Goal: Check status: Check status

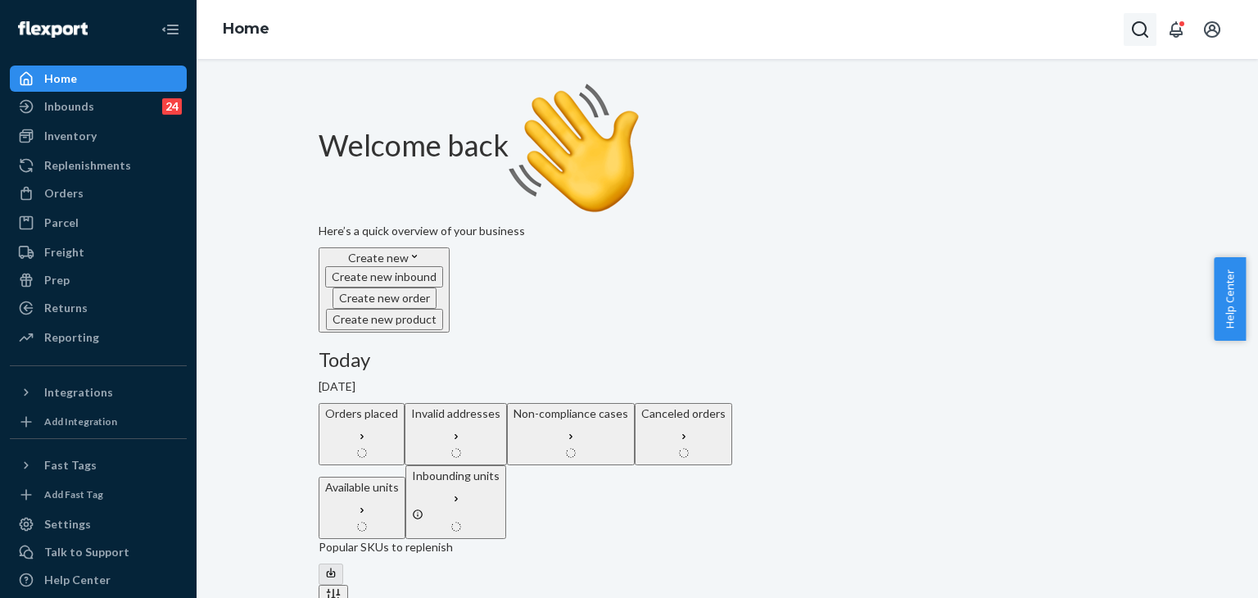
click at [1141, 20] on icon "Open Search Box" at bounding box center [1140, 30] width 20 height 20
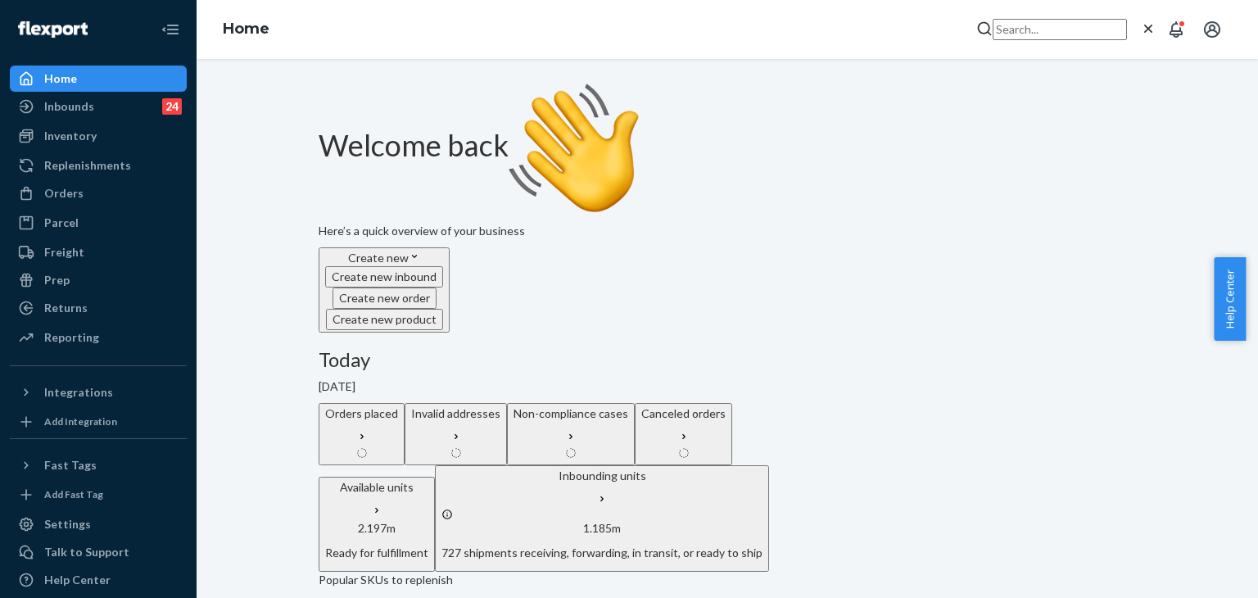
drag, startPoint x: 1005, startPoint y: 42, endPoint x: 983, endPoint y: 29, distance: 25.7
click at [992, 29] on input "Search Input" at bounding box center [1059, 29] width 134 height 21
paste input "#254853885"
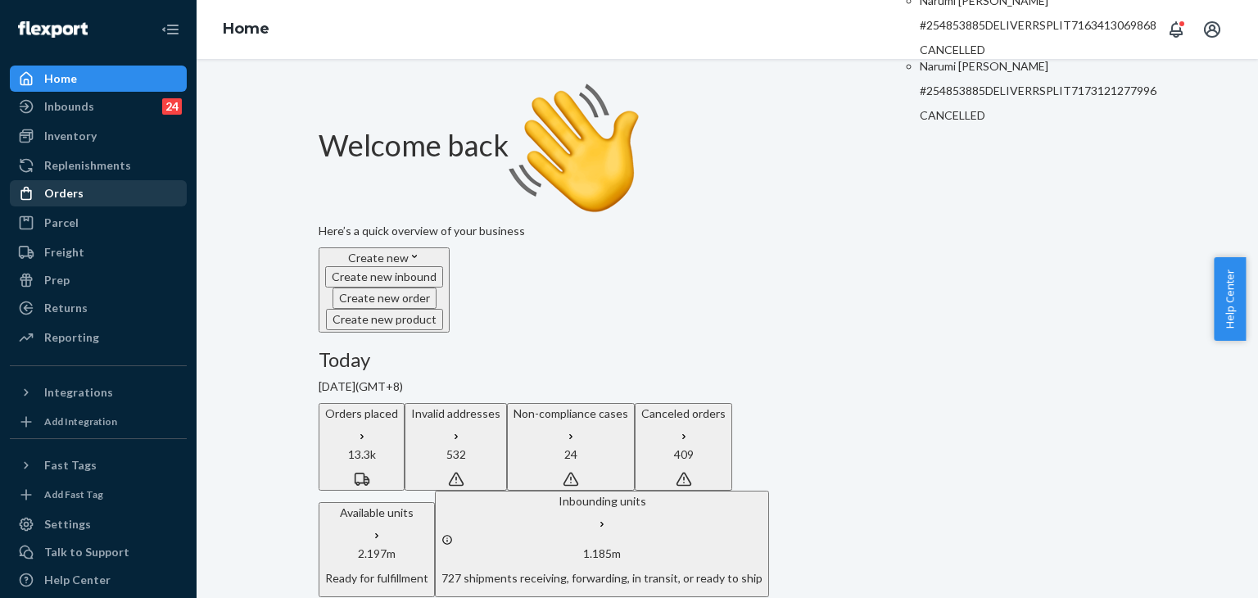
type input "#254853885"
click at [52, 199] on div "Orders" at bounding box center [63, 193] width 39 height 16
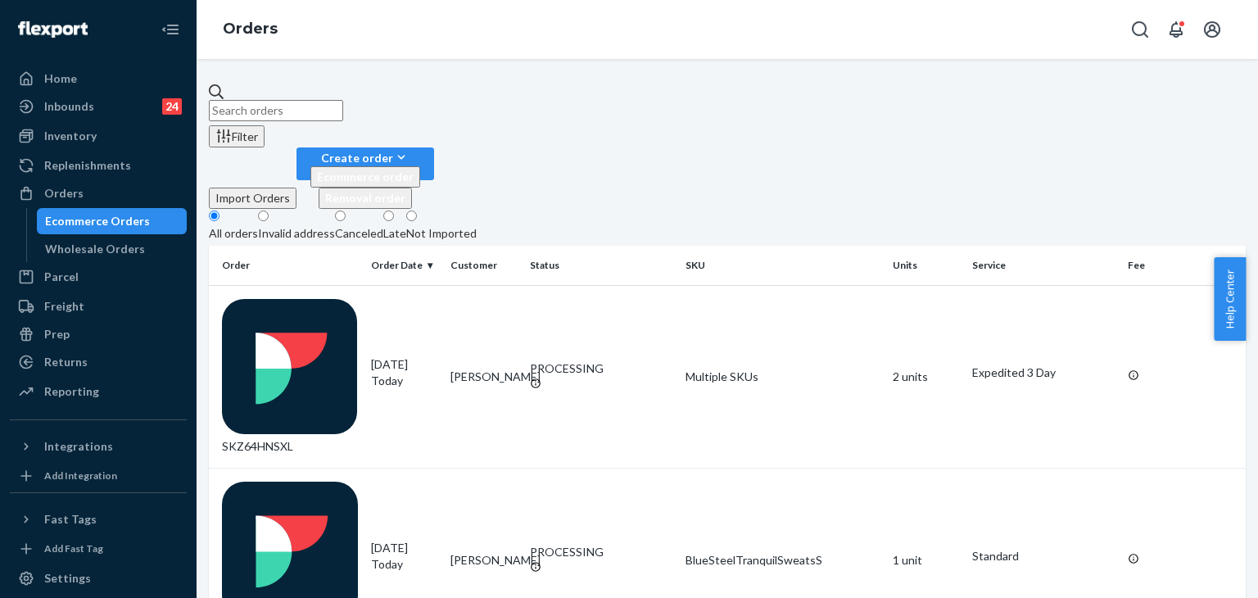
paste input "#254853885"
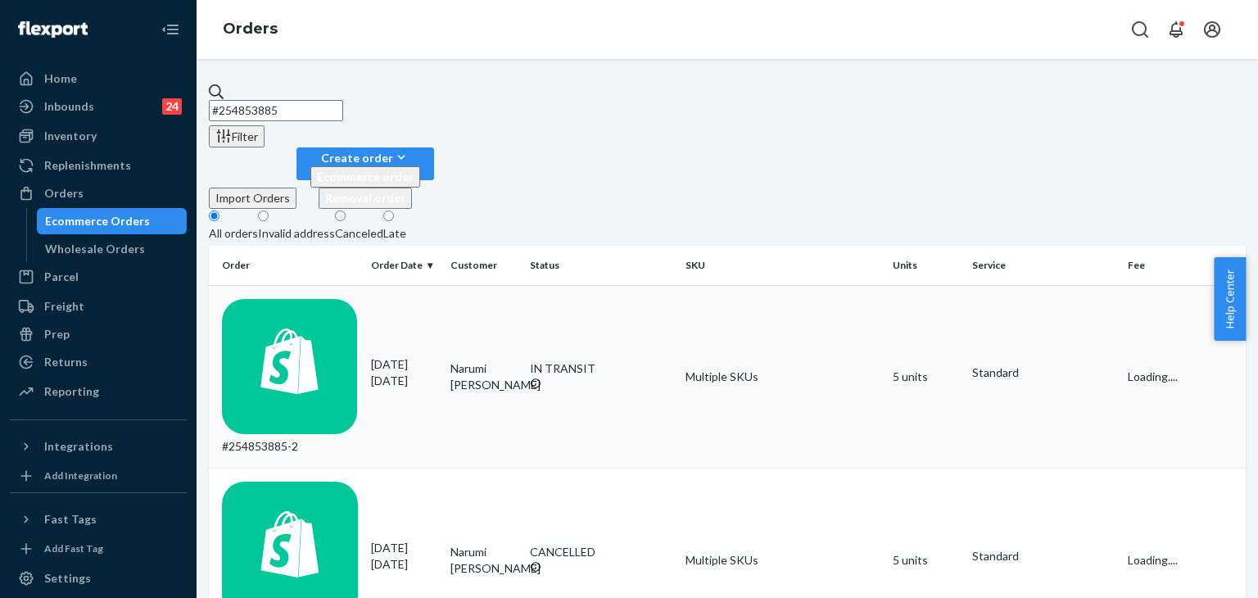
type input "#254853885"
click at [435, 373] on p "1 day ago" at bounding box center [404, 381] width 66 height 16
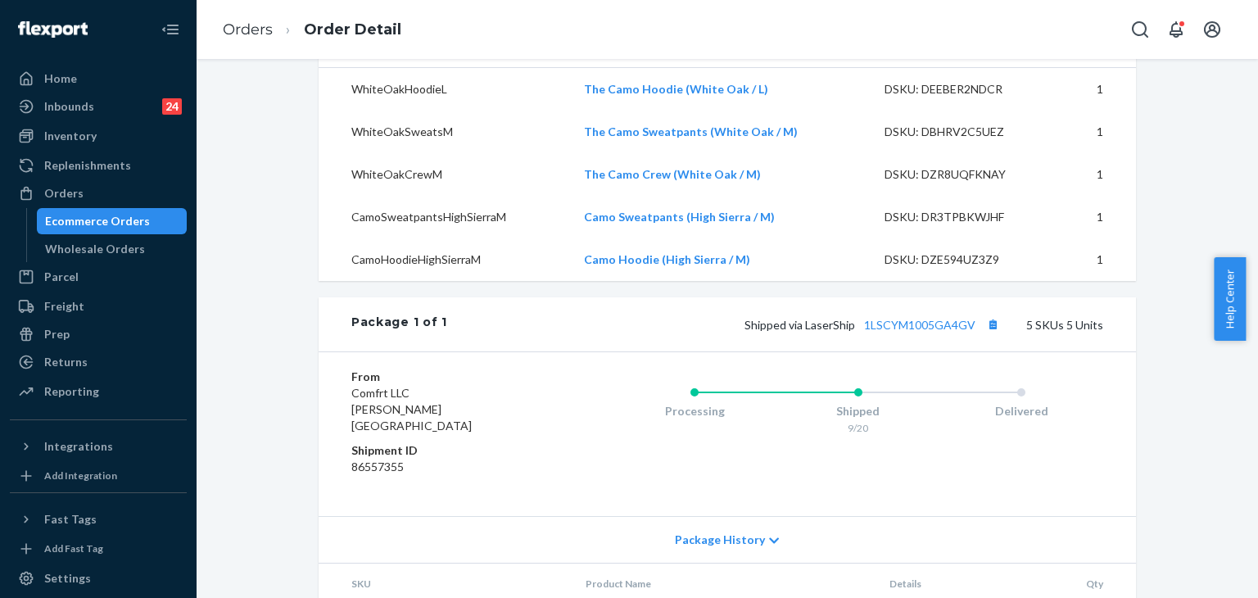
scroll to position [246, 0]
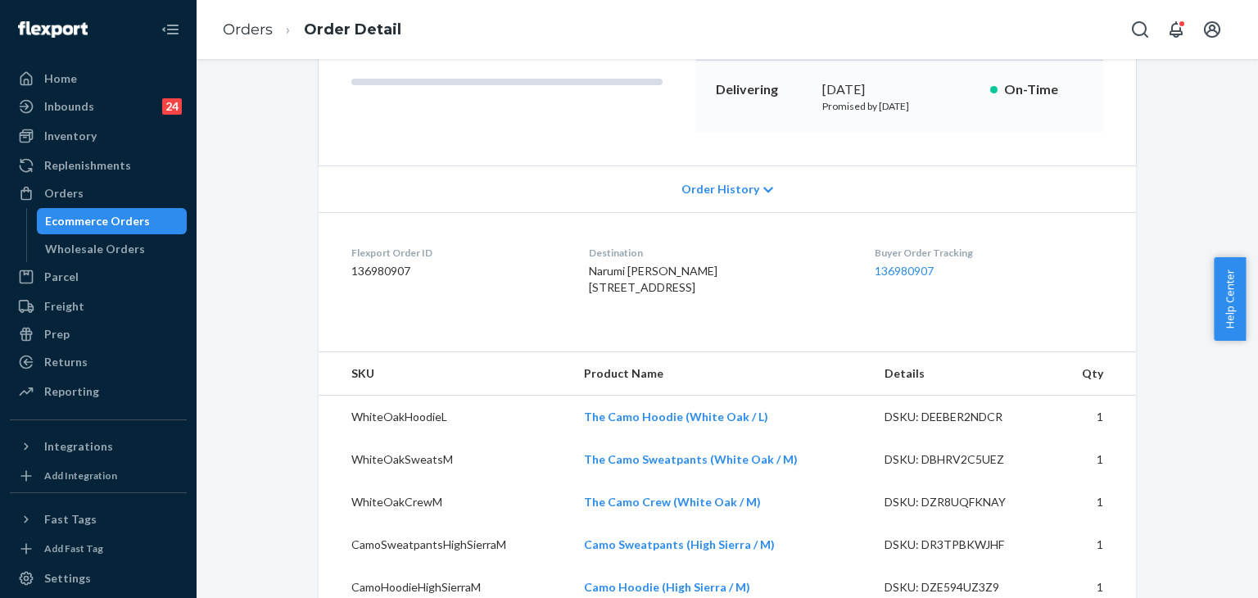
click at [721, 178] on div "Order History" at bounding box center [727, 188] width 817 height 47
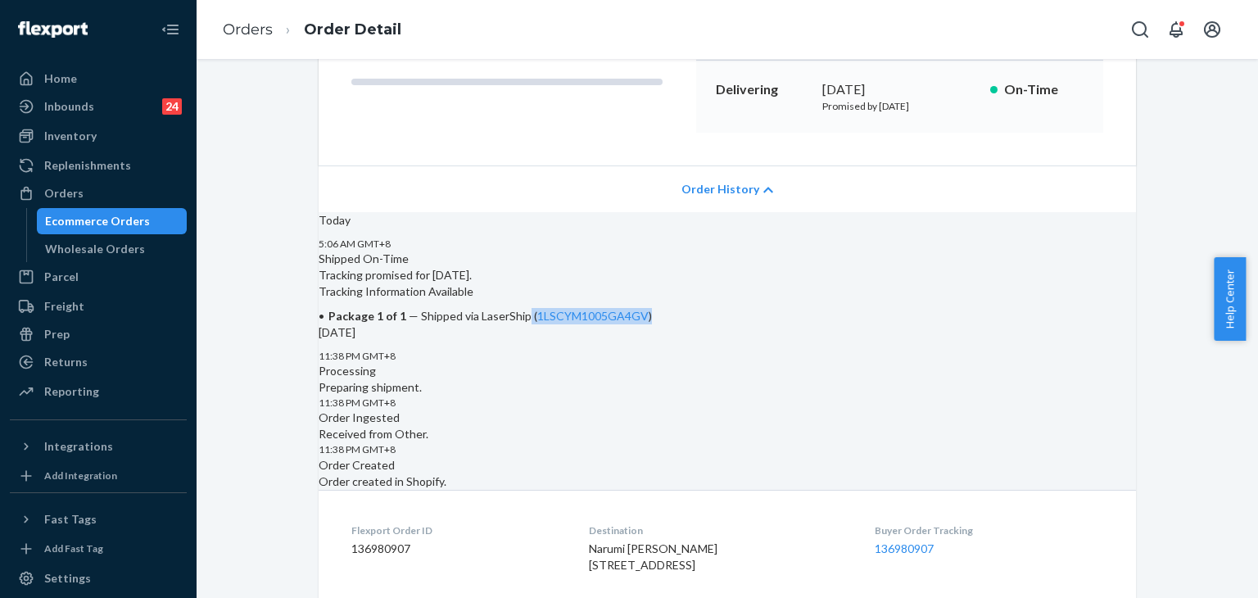
drag, startPoint x: 675, startPoint y: 363, endPoint x: 820, endPoint y: 375, distance: 145.4
click at [820, 324] on div "Tracking Information Available Package 1 of 1 — Shipped via LaserShip ( 1LSCYM1…" at bounding box center [727, 303] width 817 height 41
copy span "( 1LSCYM1005GA4GV )"
click at [115, 79] on div "Home" at bounding box center [98, 78] width 174 height 23
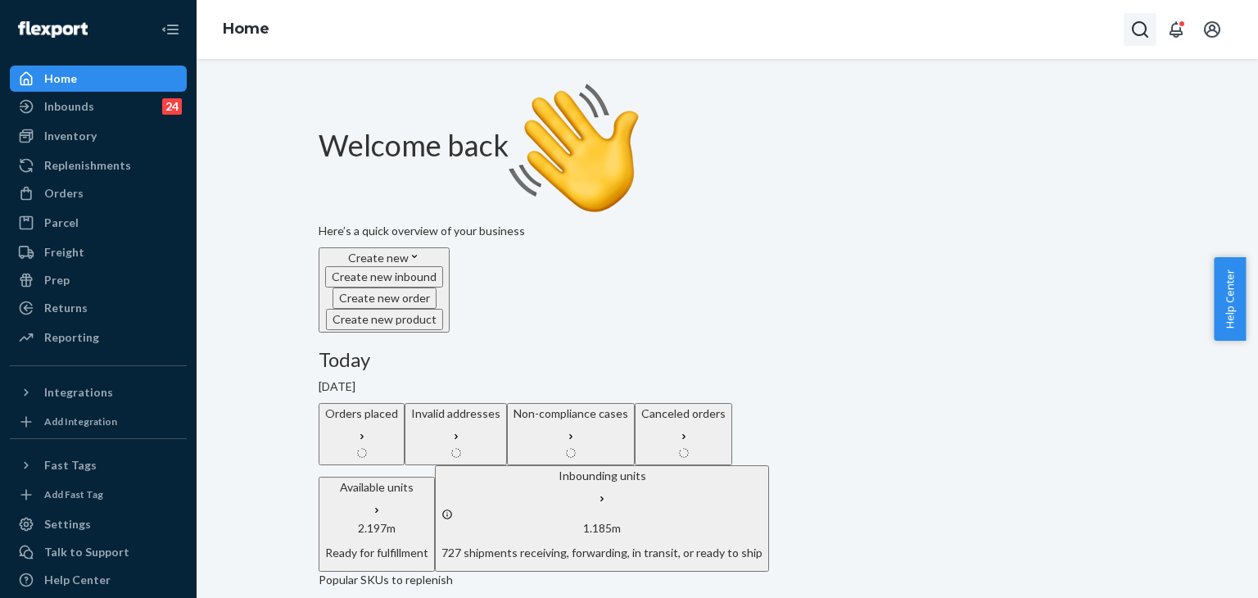
click at [1146, 37] on icon "Open Search Box" at bounding box center [1140, 29] width 16 height 16
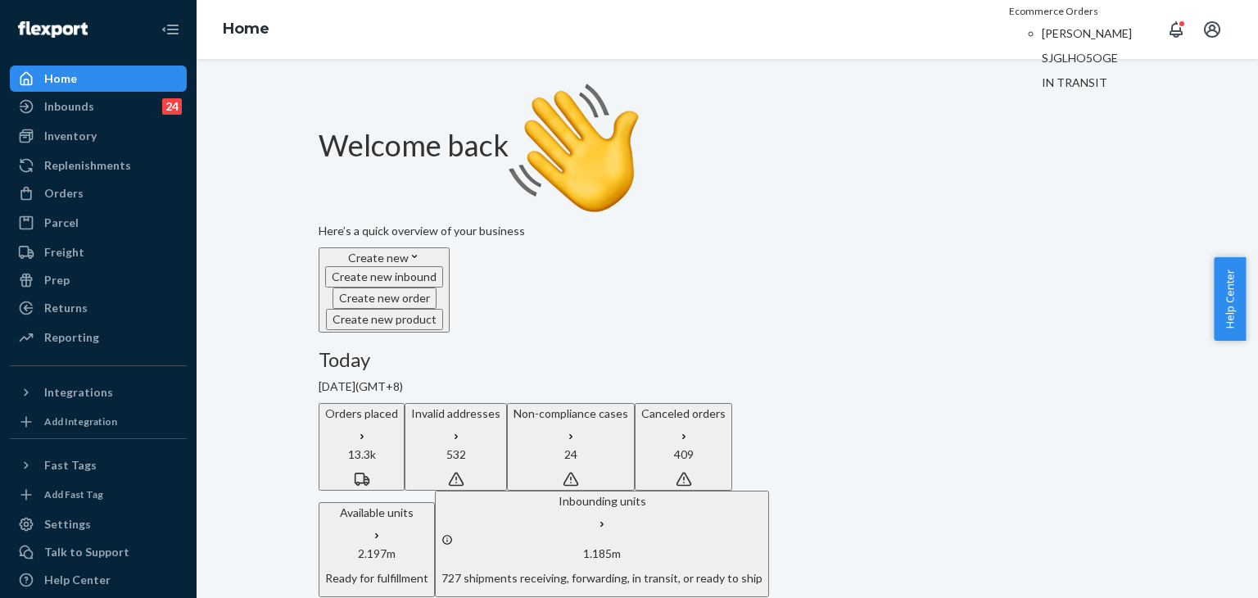
type input "#SJGLHO5OGE"
click at [1042, 42] on p "Suzanna Golub" at bounding box center [1099, 33] width 115 height 16
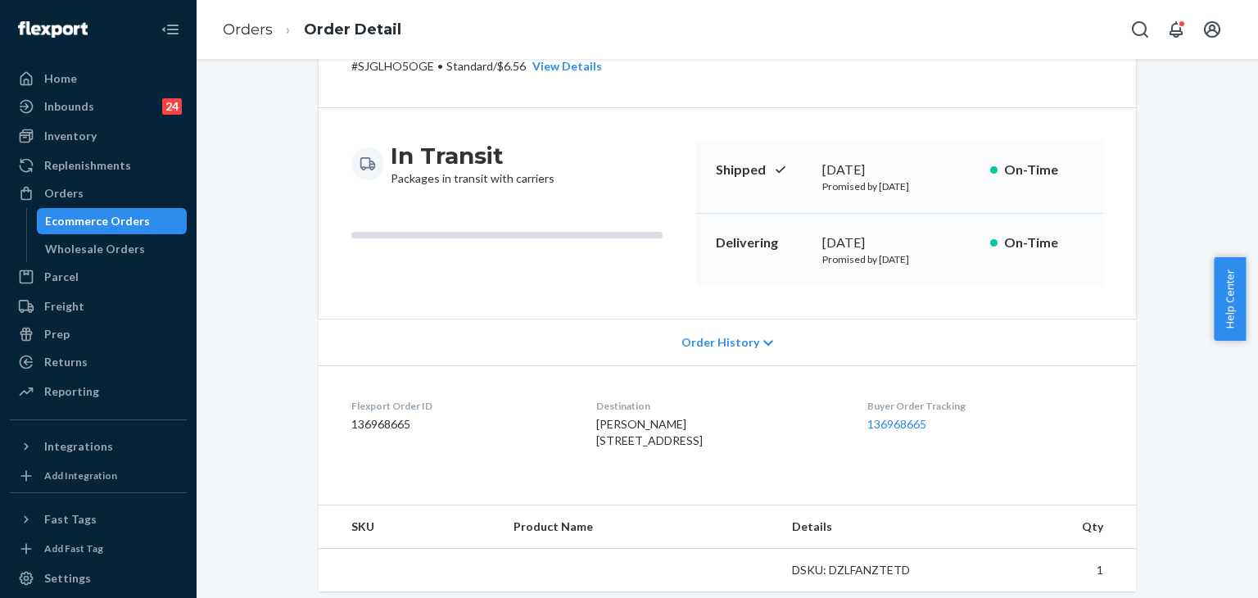
scroll to position [164, 0]
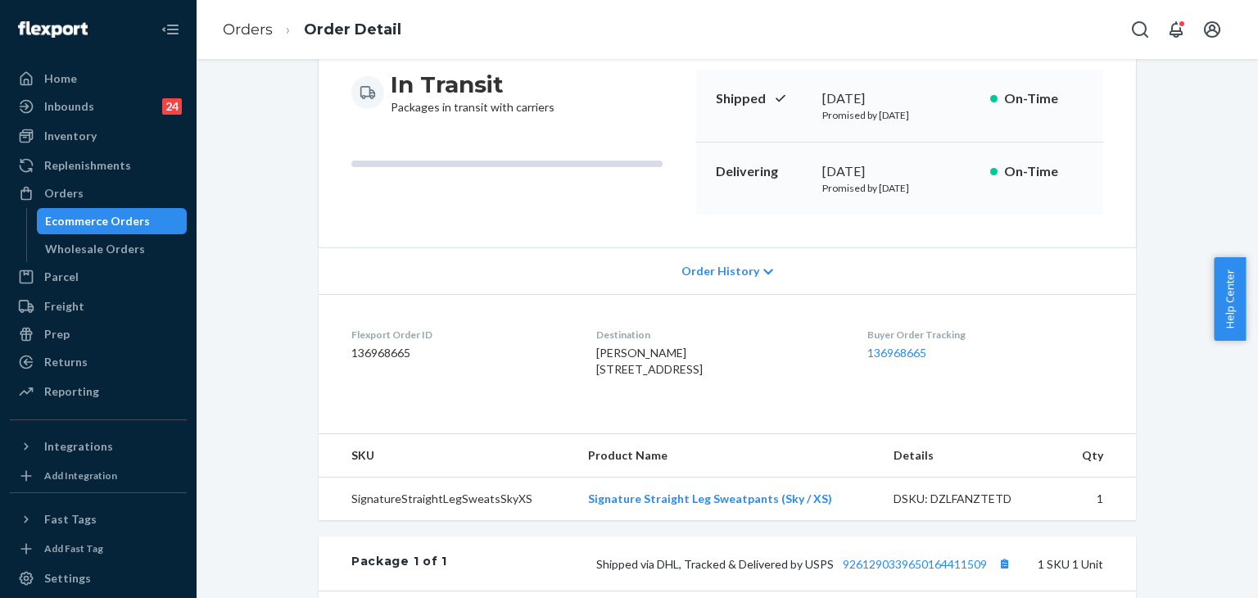
click at [763, 274] on icon at bounding box center [768, 271] width 10 height 11
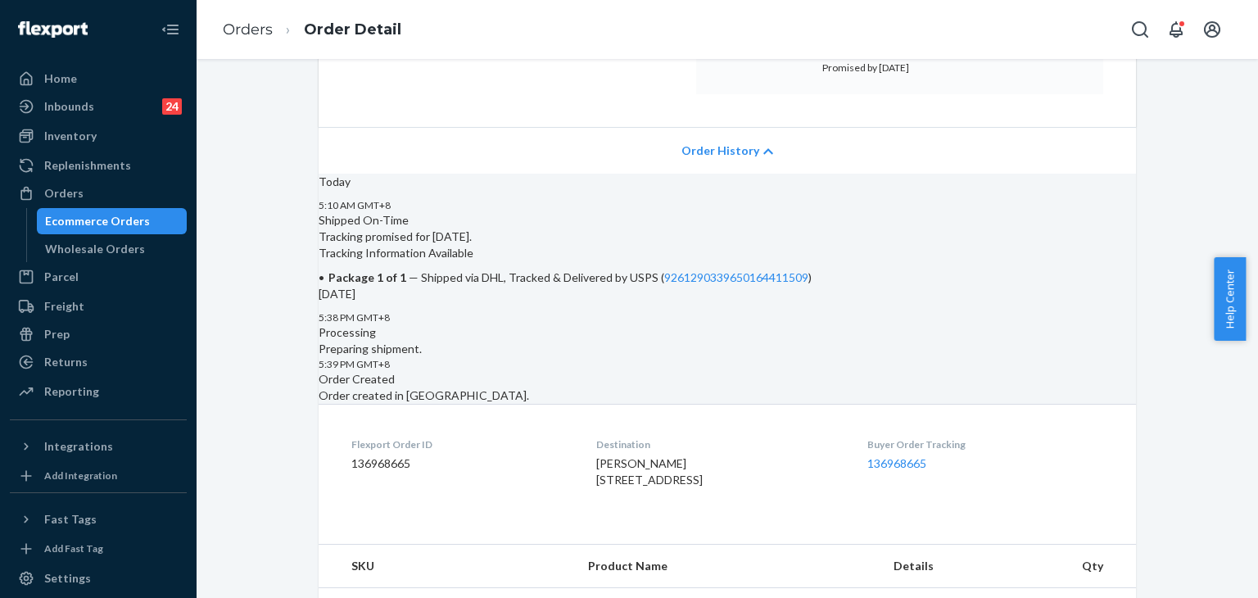
scroll to position [328, 0]
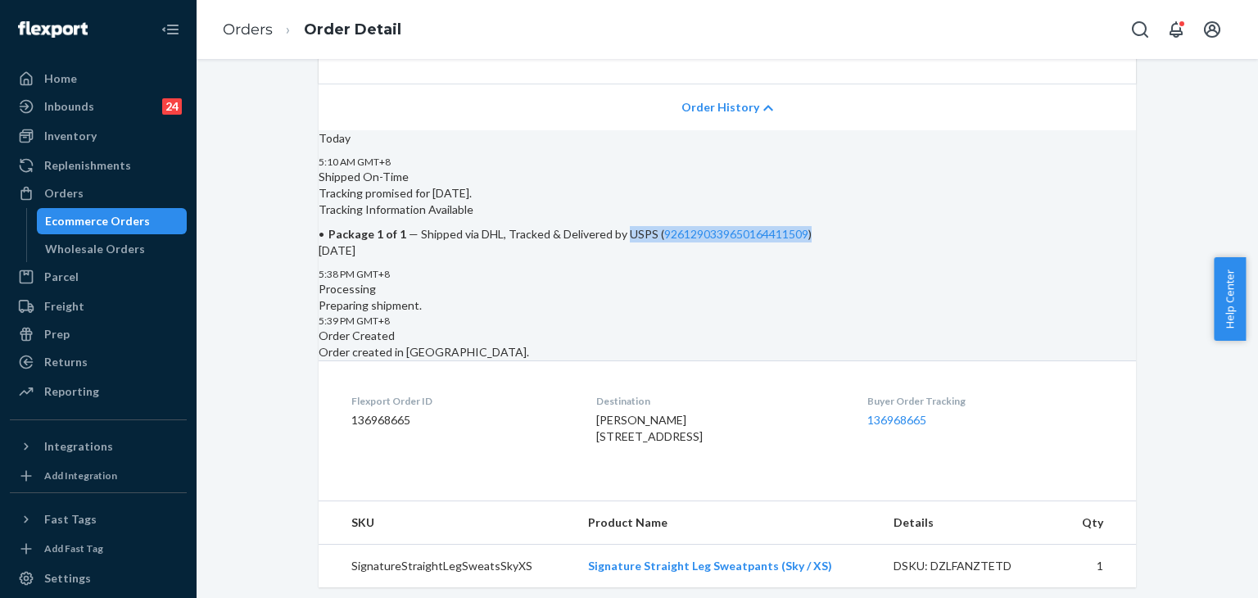
drag, startPoint x: 770, startPoint y: 279, endPoint x: 838, endPoint y: 297, distance: 70.3
click at [838, 242] on li "Package 1 of 1 — Shipped via DHL, Tracked & Delivered by USPS ( 926129033965016…" at bounding box center [727, 234] width 817 height 16
copy span "USPS ( 9261290339650164411509 )"
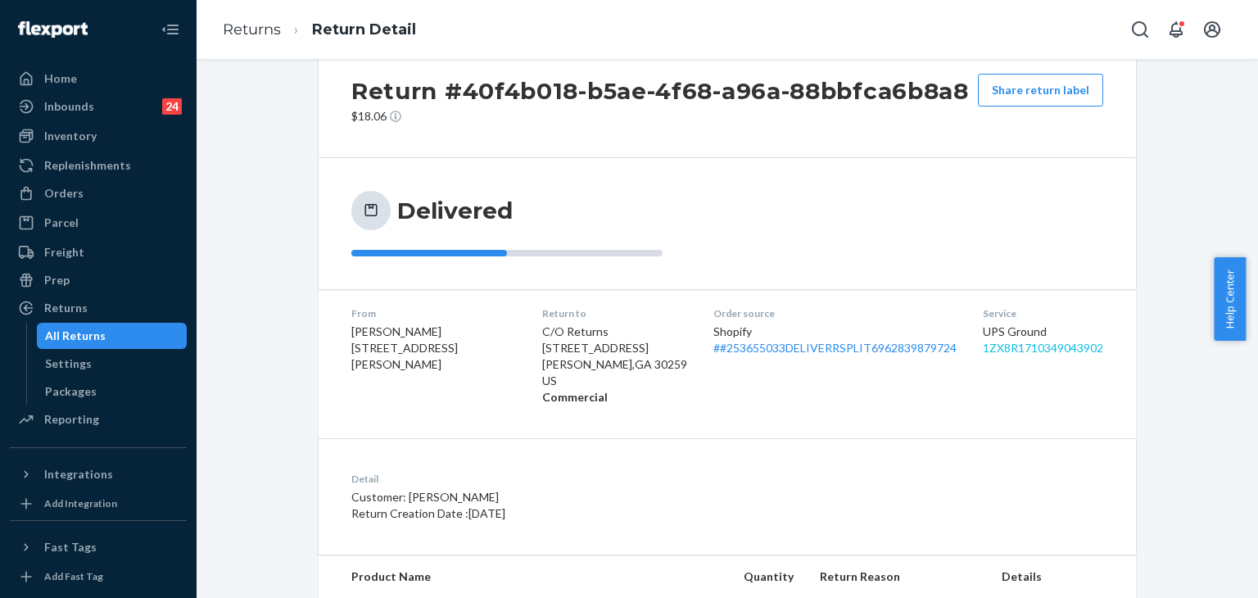
scroll to position [15, 0]
